Goal: Task Accomplishment & Management: Use online tool/utility

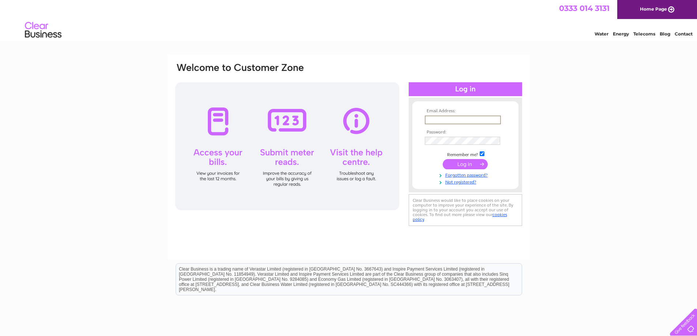
type input "rich.cowie@wenaas.com"
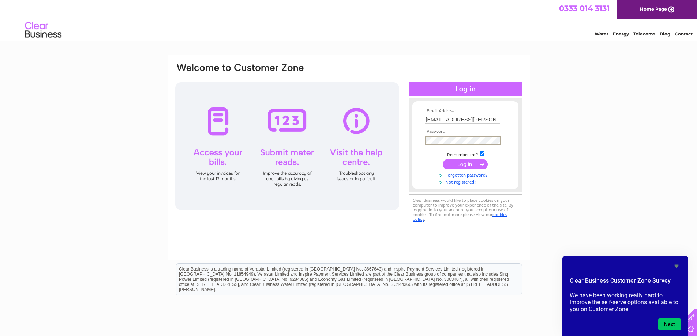
click at [468, 164] on input "submit" at bounding box center [465, 164] width 45 height 10
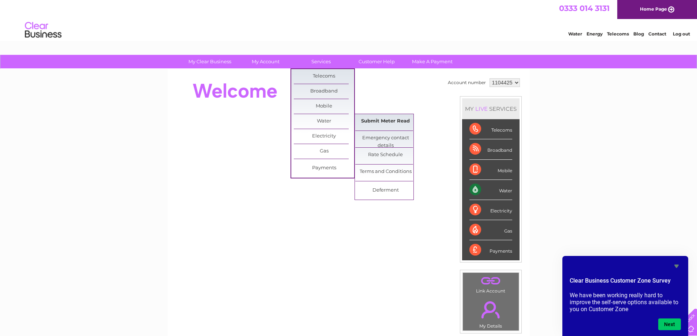
click at [377, 122] on link "Submit Meter Read" at bounding box center [385, 121] width 60 height 15
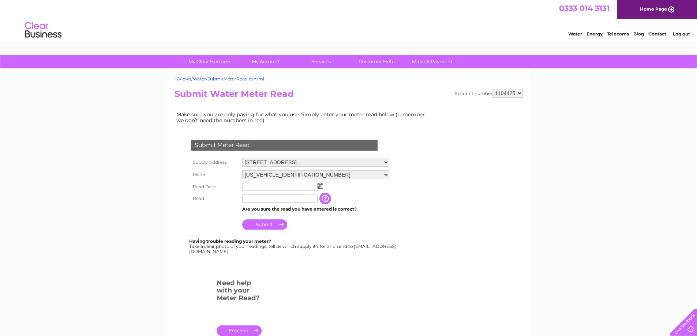
click at [319, 187] on img at bounding box center [320, 186] width 5 height 6
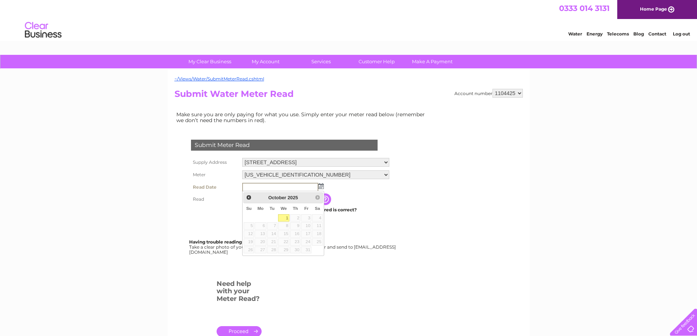
click at [284, 218] on link "1" at bounding box center [284, 217] width 12 height 7
type input "[DATE]"
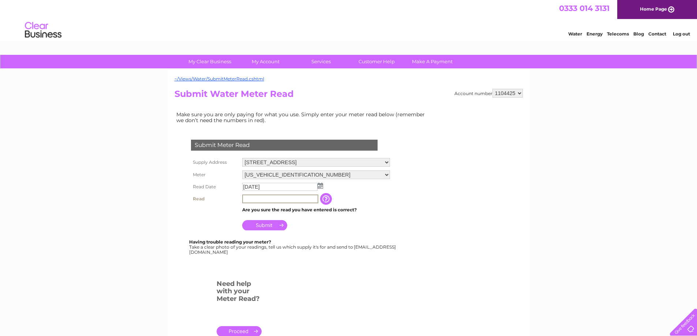
click at [265, 200] on input "text" at bounding box center [280, 199] width 76 height 9
type input "00207"
click at [265, 227] on input "Submit" at bounding box center [264, 225] width 45 height 10
